Goal: Communication & Community: Answer question/provide support

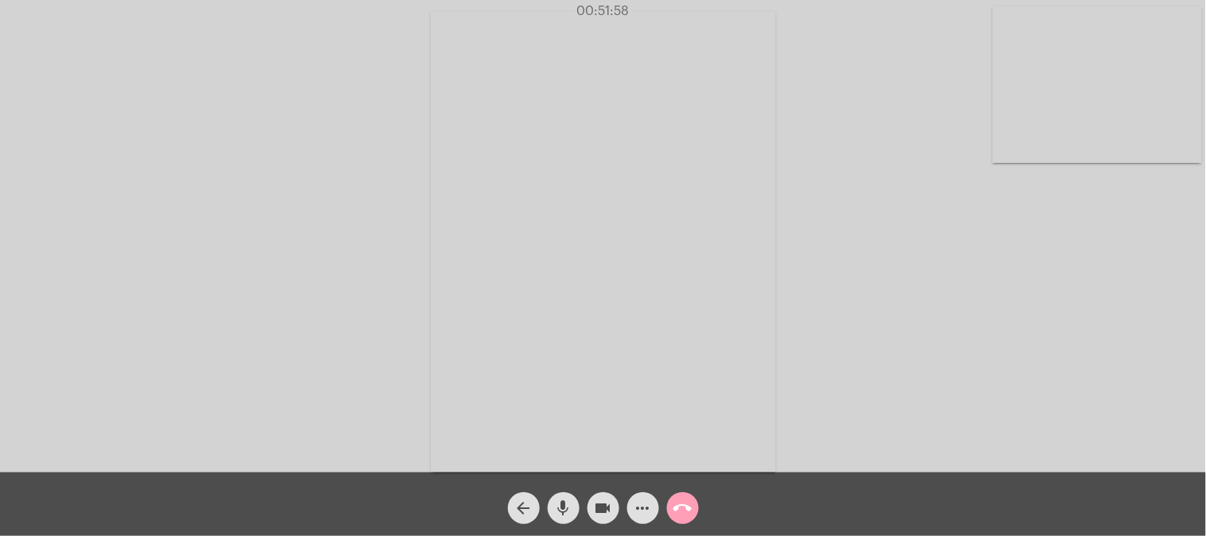
click at [684, 482] on mat-icon "call_end" at bounding box center [682, 507] width 19 height 19
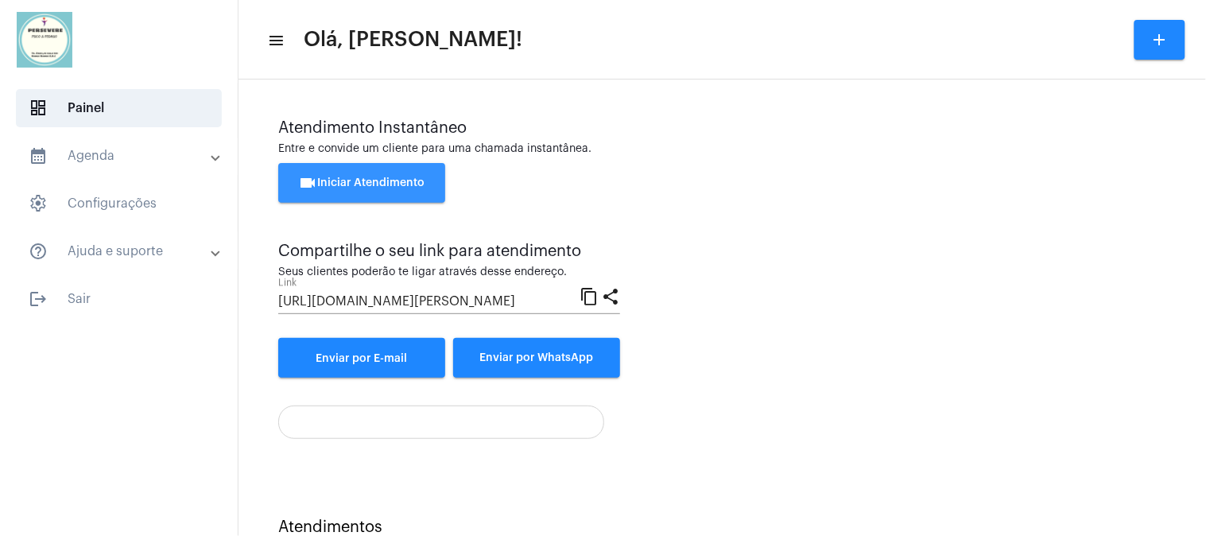
click at [362, 172] on button "videocam Iniciar Atendimento" at bounding box center [361, 183] width 167 height 40
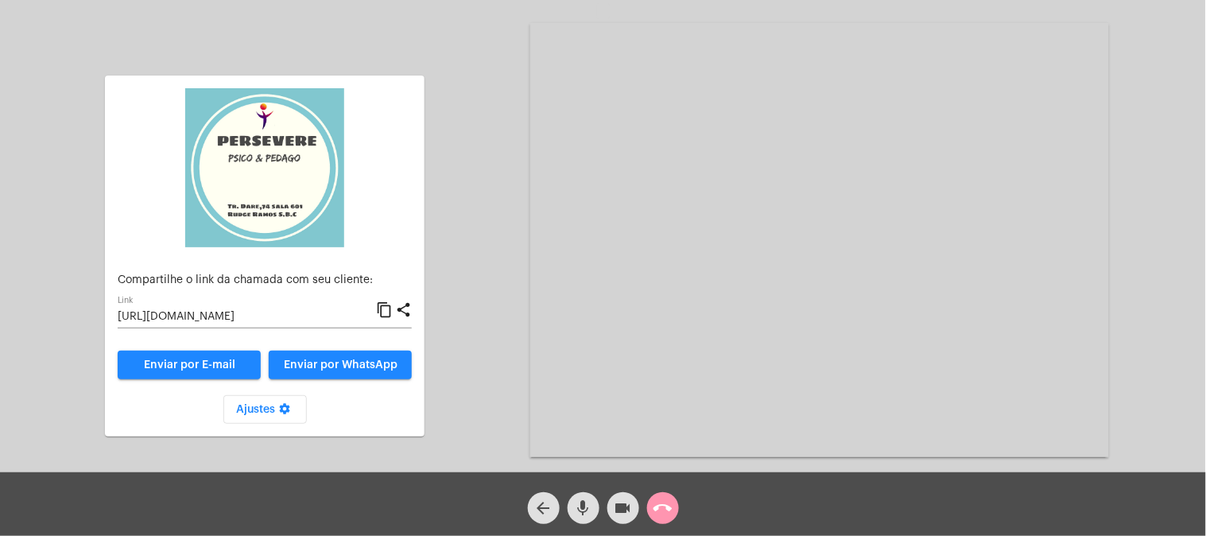
click at [385, 308] on mat-icon "content_copy" at bounding box center [384, 309] width 17 height 19
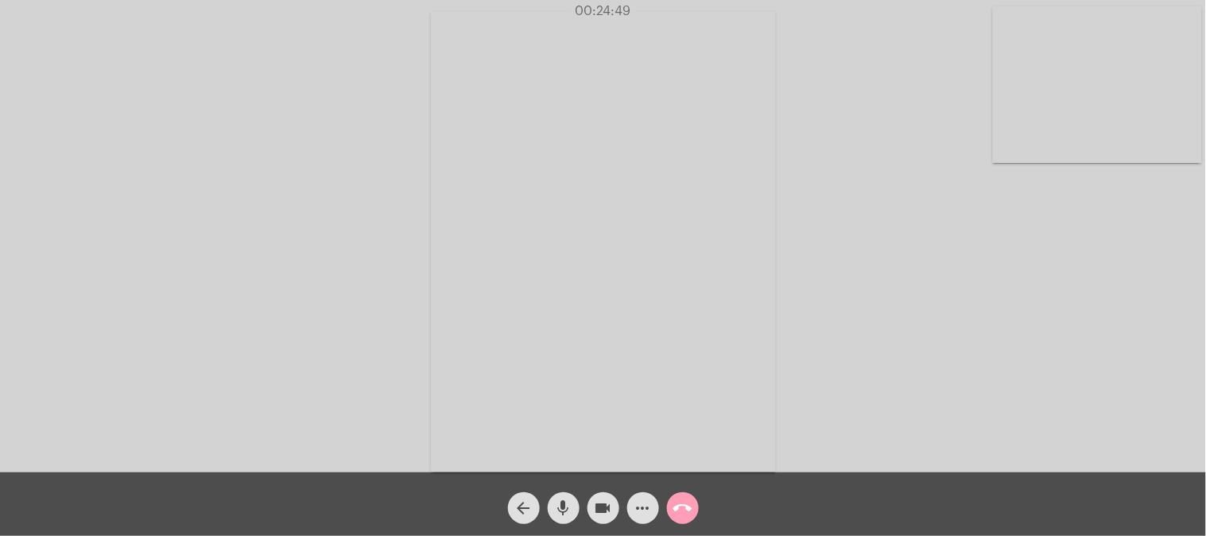
click at [680, 507] on mat-icon "call_end" at bounding box center [682, 507] width 19 height 19
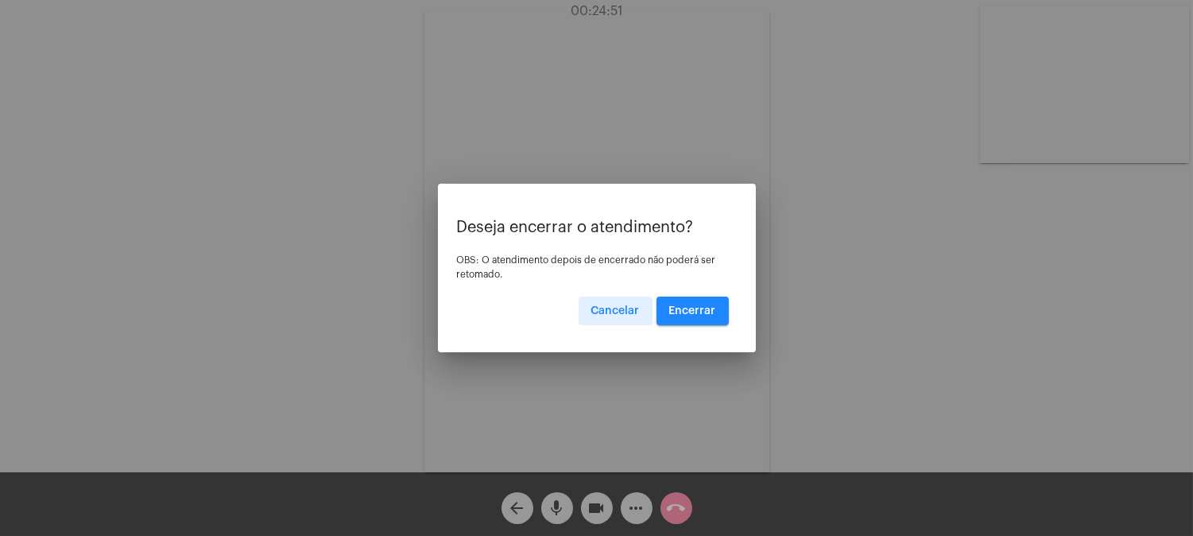
click at [704, 302] on button "Encerrar" at bounding box center [693, 310] width 72 height 29
